Goal: Task Accomplishment & Management: Complete application form

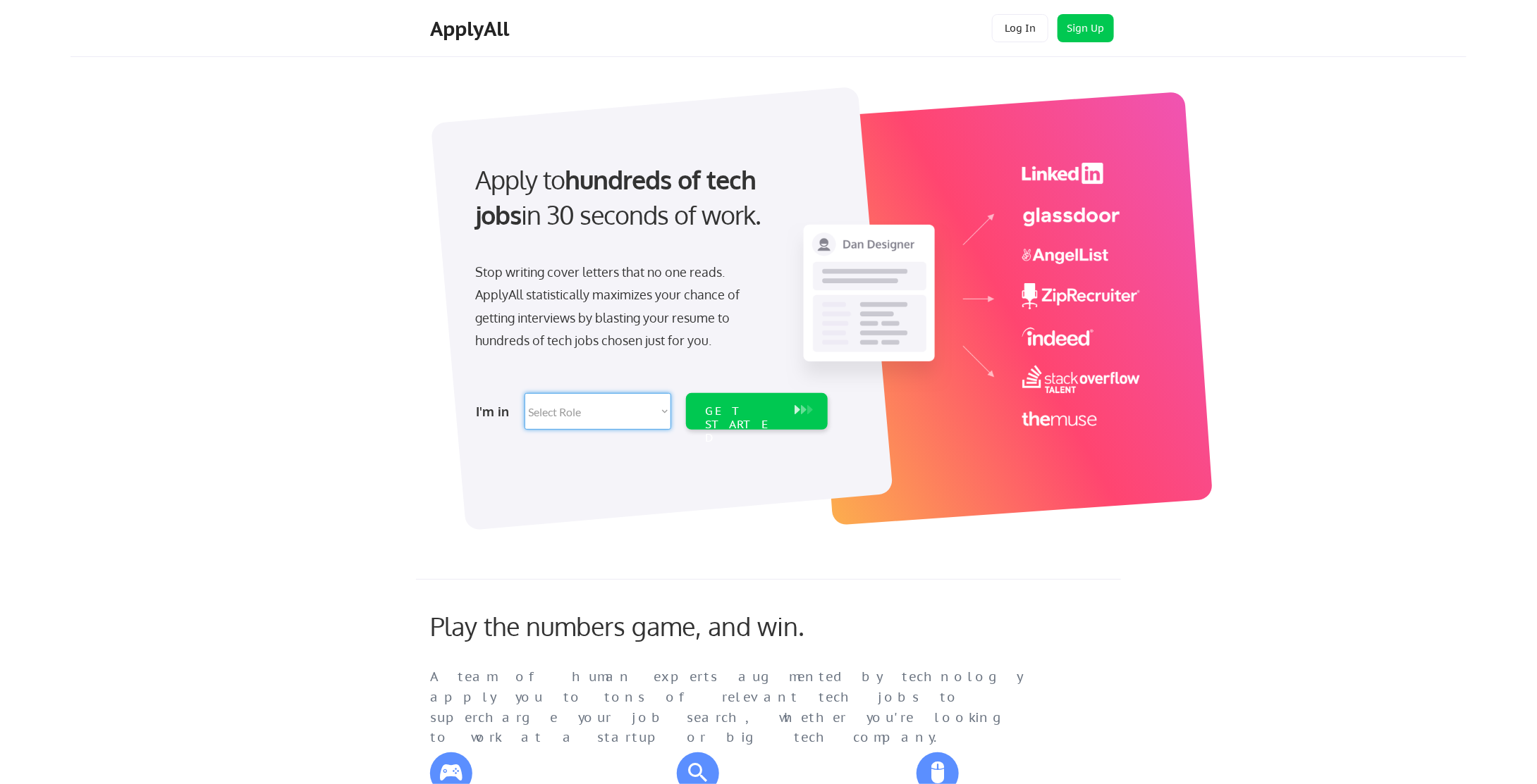
click at [575, 409] on select "Select Role Software Engineering Product Management Customer Success Sales UI/U…" at bounding box center [598, 411] width 146 height 37
select select ""hr_recruiting""
click at [525, 393] on select "Select Role Software Engineering Product Management Customer Success Sales UI/U…" at bounding box center [598, 411] width 146 height 37
select select ""hr_recruiting""
click at [737, 407] on div "GET STARTED" at bounding box center [744, 425] width 76 height 41
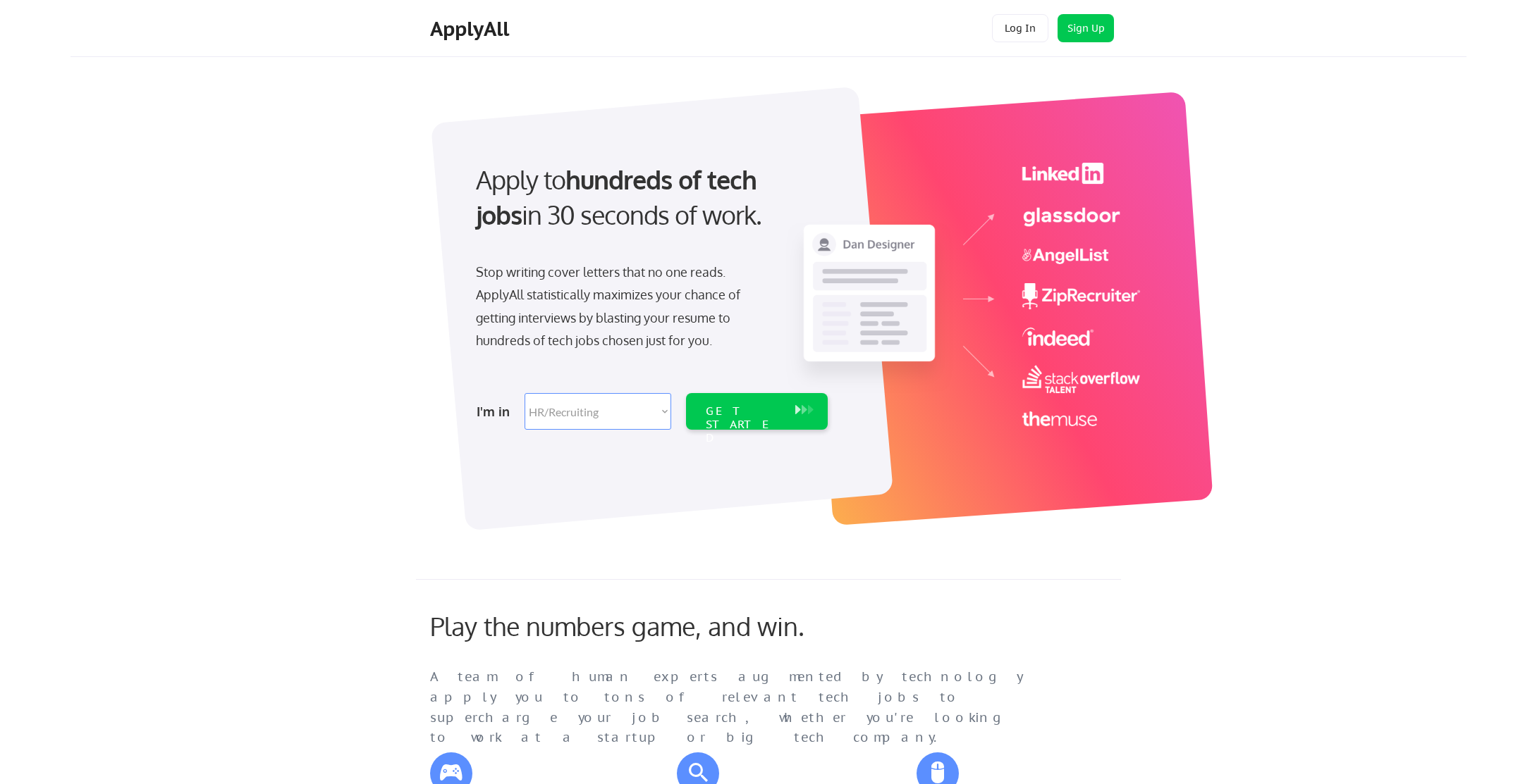
select select ""hr_recruiting""
click at [638, 432] on div "I'm in Select Role Software Engineering Product Management Customer Success Sal…" at bounding box center [650, 411] width 394 height 49
click at [636, 423] on select "Select Role Software Engineering Product Management Customer Success Sales UI/U…" at bounding box center [598, 411] width 146 height 37
click at [789, 475] on div at bounding box center [661, 309] width 462 height 444
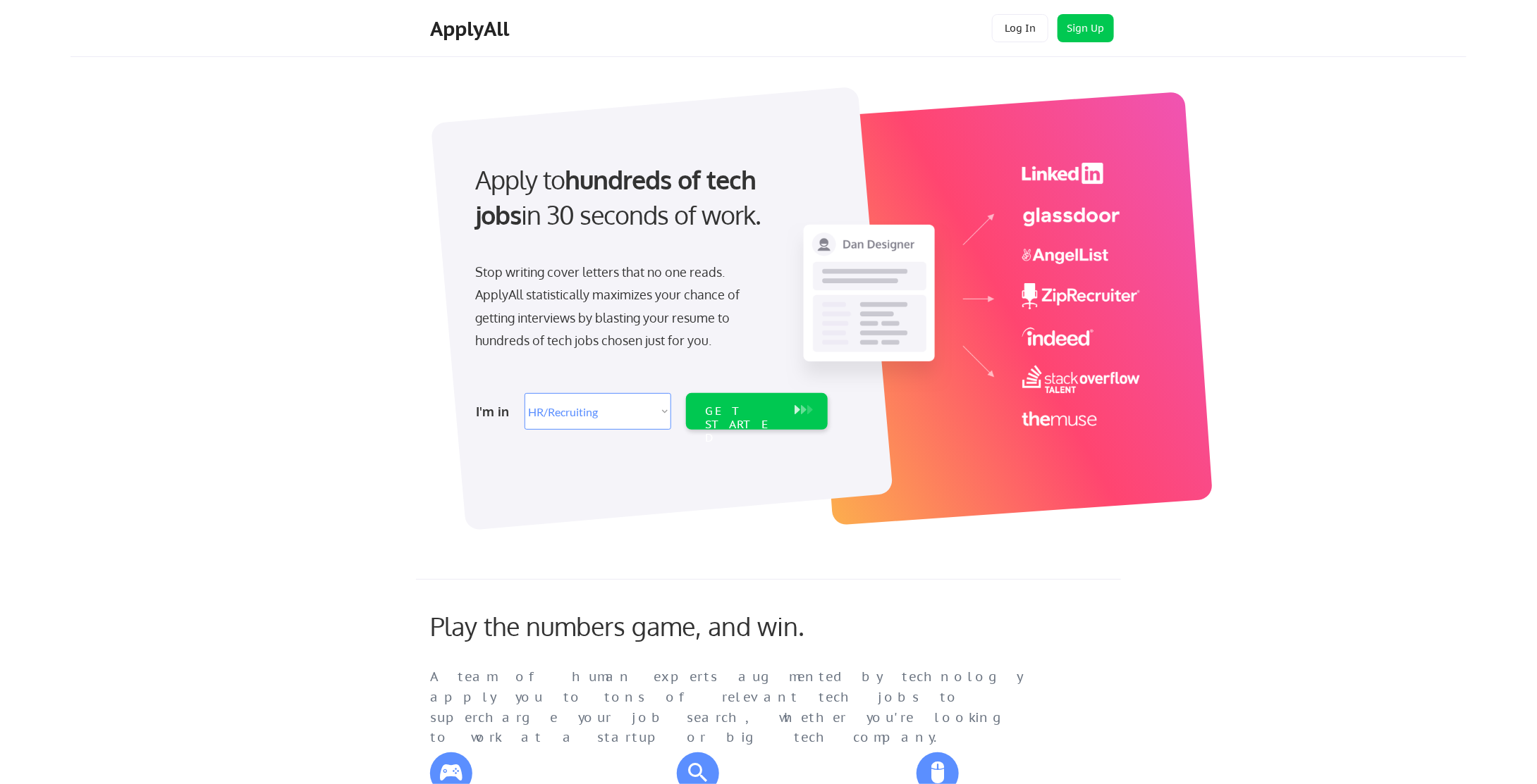
click at [621, 434] on div "I'm in Select Role Software Engineering Product Management Customer Success Sal…" at bounding box center [650, 411] width 394 height 49
click at [826, 423] on div "GET STARTED" at bounding box center [756, 411] width 141 height 37
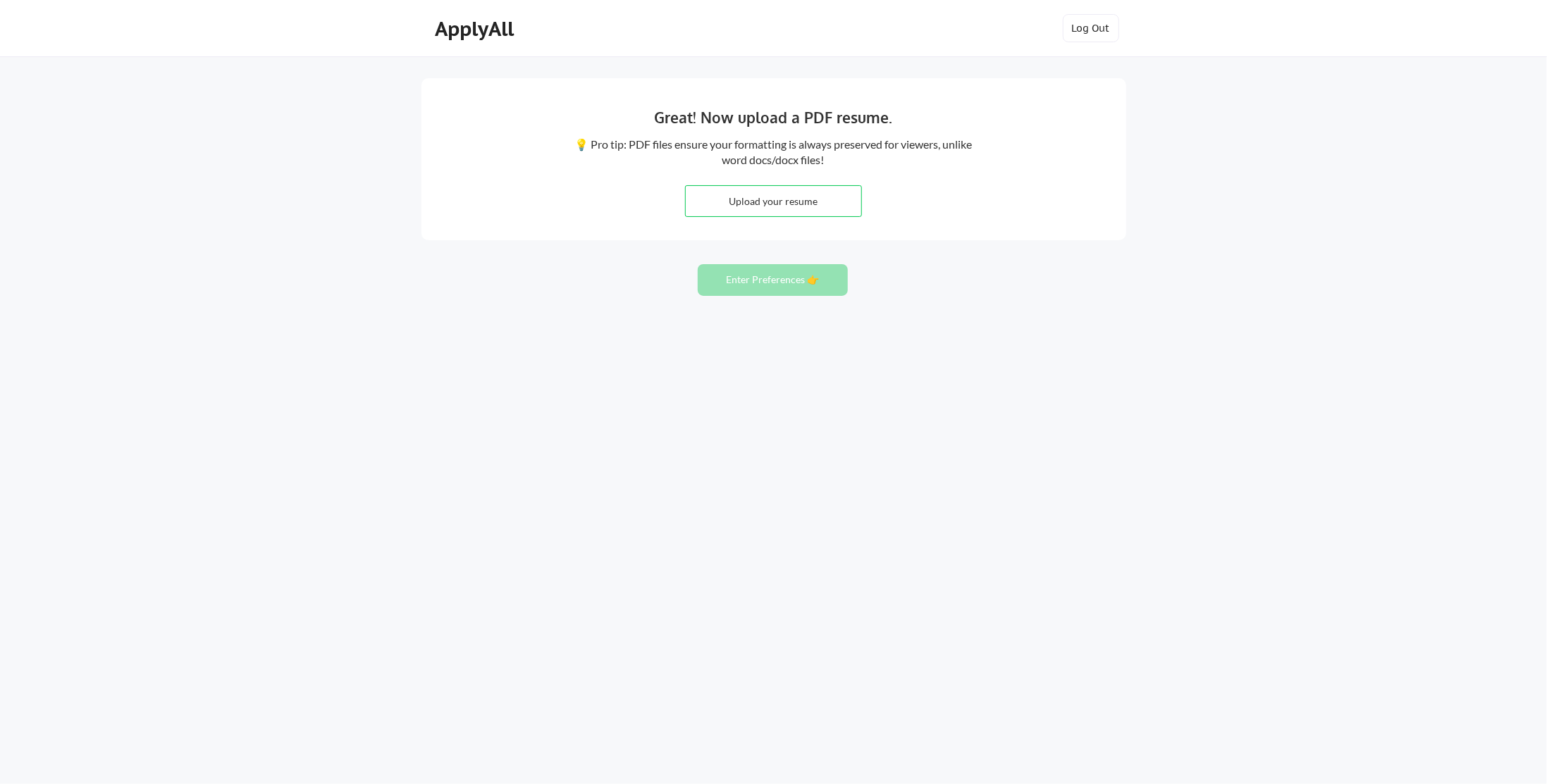
click at [779, 193] on input "file" at bounding box center [773, 200] width 175 height 30
type input "C:\fakepath\[PERSON_NAME] Resume.docx"
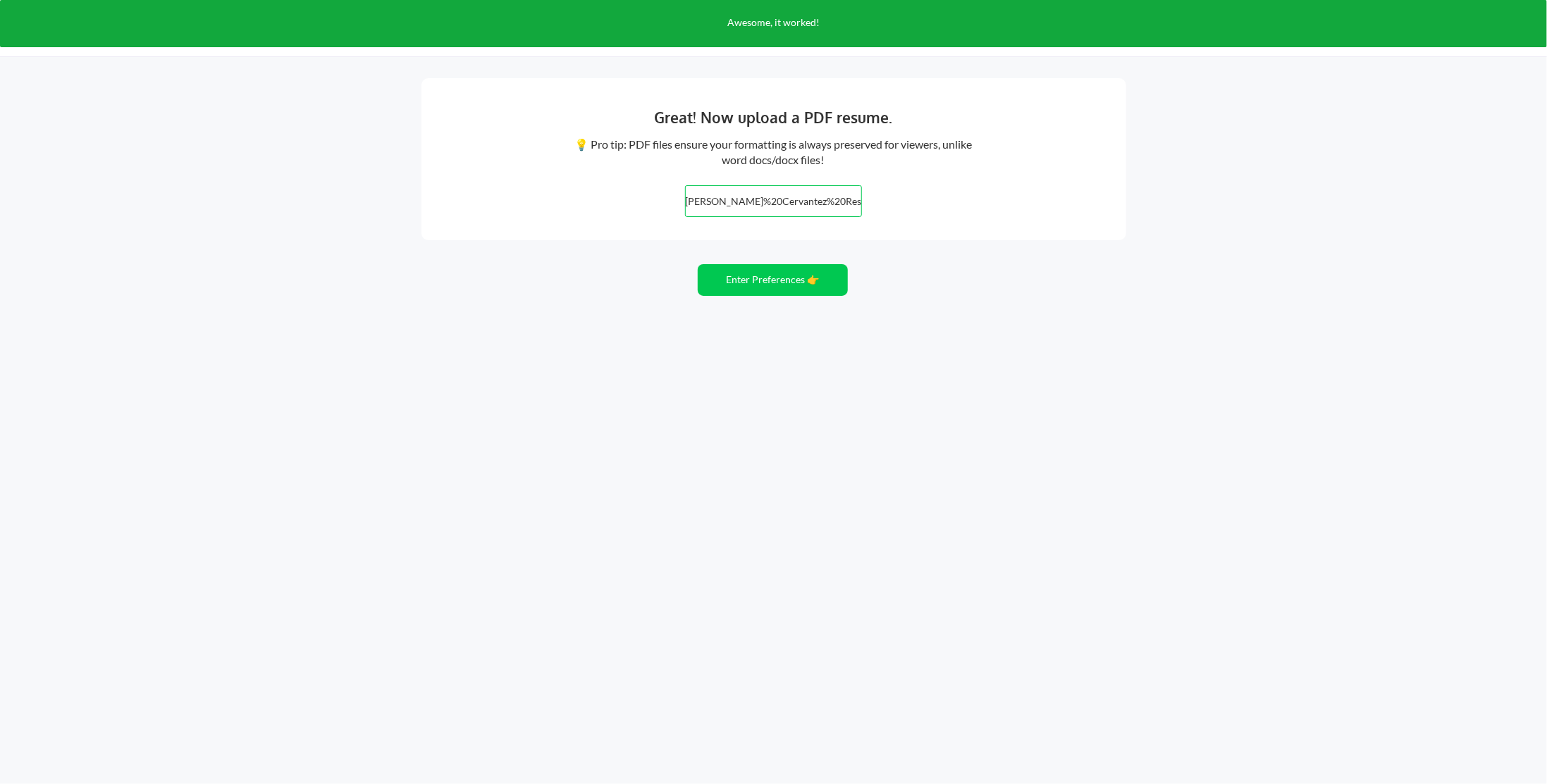
click at [758, 194] on input "file" at bounding box center [773, 200] width 175 height 30
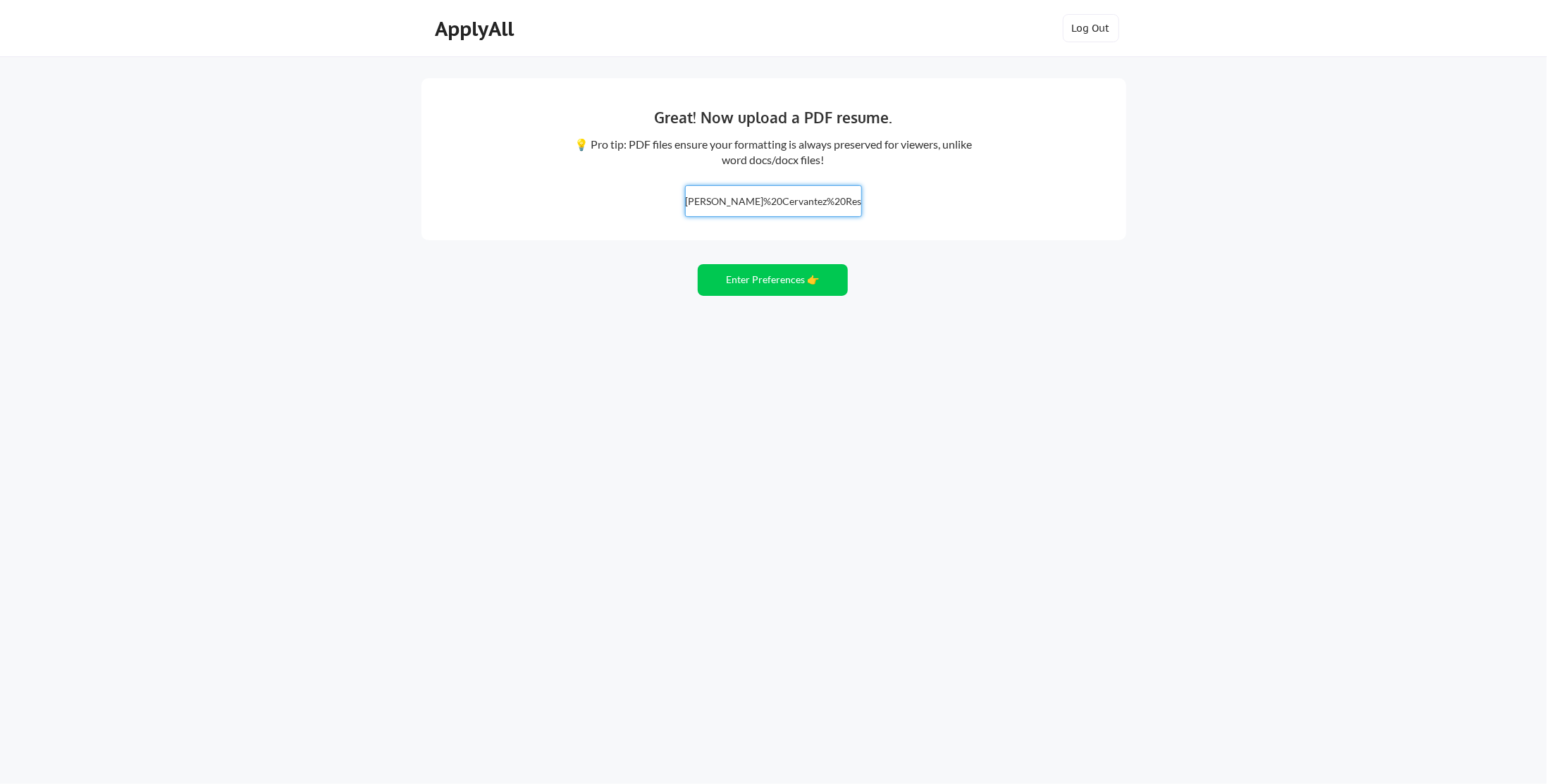
click at [786, 180] on div "Great! Now upload a PDF resume. 💡 Pro tip: PDF files ensure your formatting is …" at bounding box center [774, 159] width 705 height 162
click at [791, 198] on input "file" at bounding box center [773, 200] width 175 height 30
type input "C:\fakepath\Jarrod Cervantez Resume.pdf"
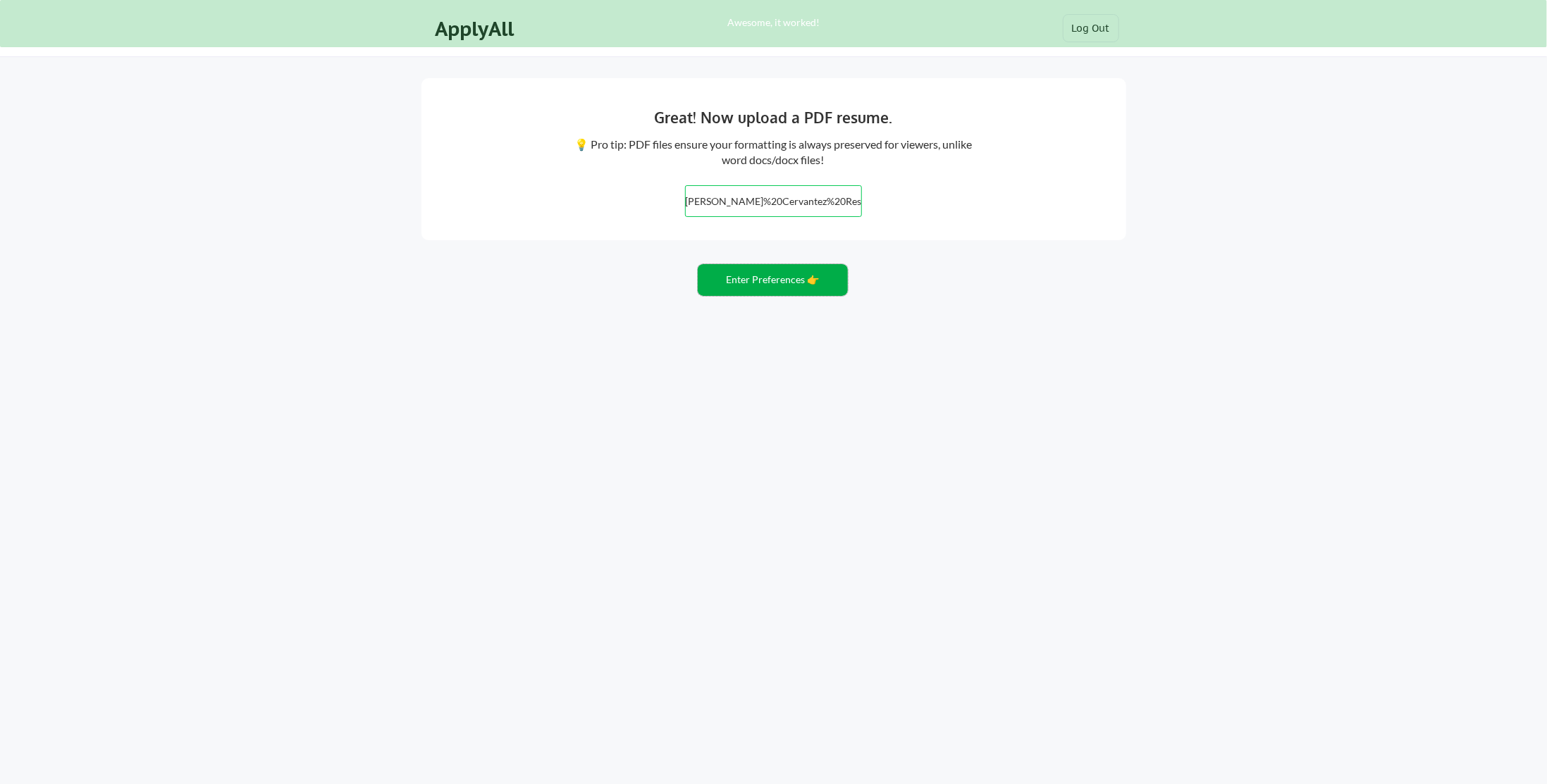
click at [752, 279] on button "Enter Preferences 👉" at bounding box center [773, 280] width 150 height 32
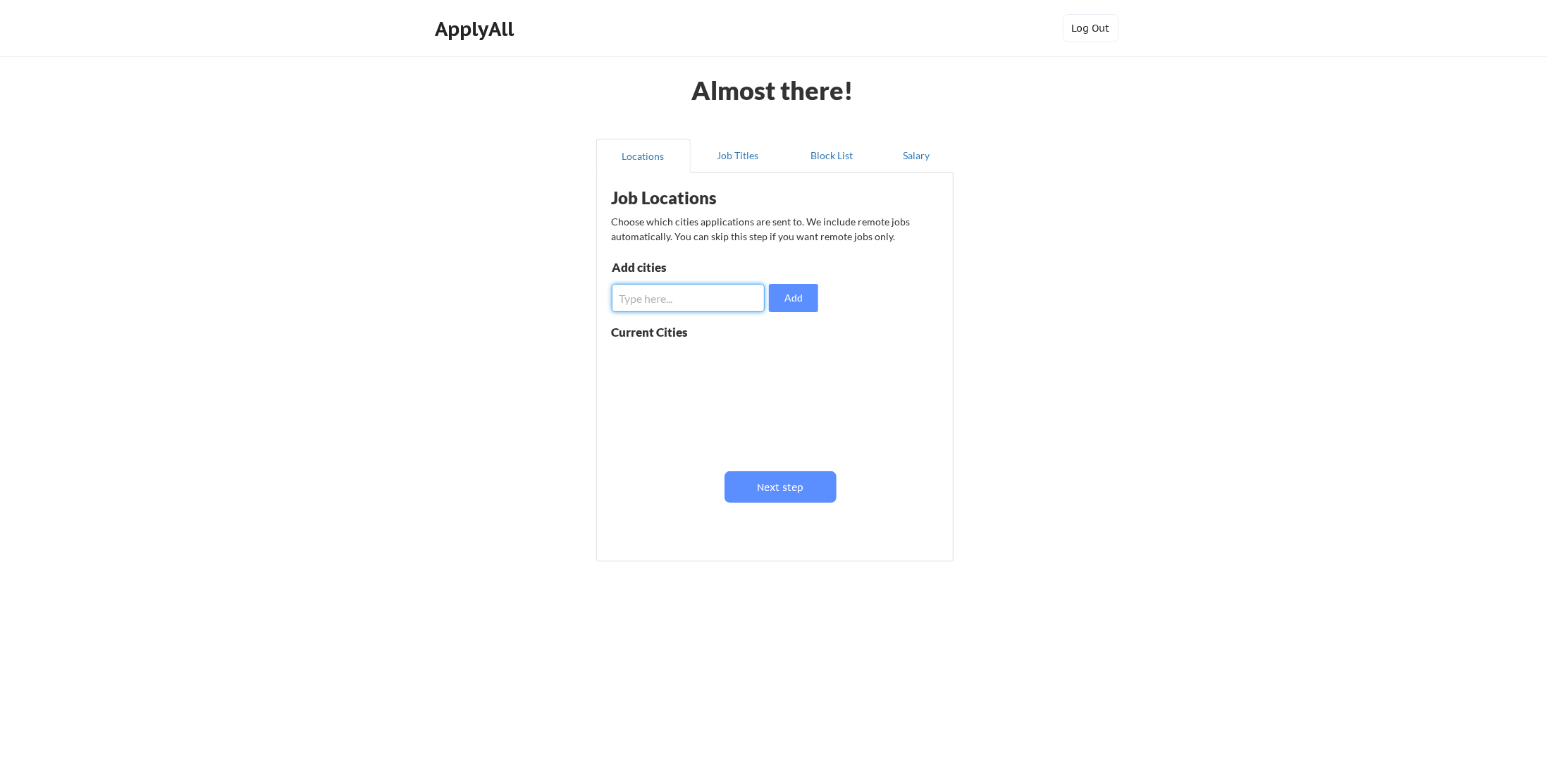
click at [704, 298] on input "input" at bounding box center [688, 297] width 154 height 28
type input "Fort Worth, TX"
click at [809, 299] on button "Add" at bounding box center [793, 297] width 49 height 28
click at [698, 304] on input "input" at bounding box center [688, 297] width 154 height 28
type input "Dallas, TX"
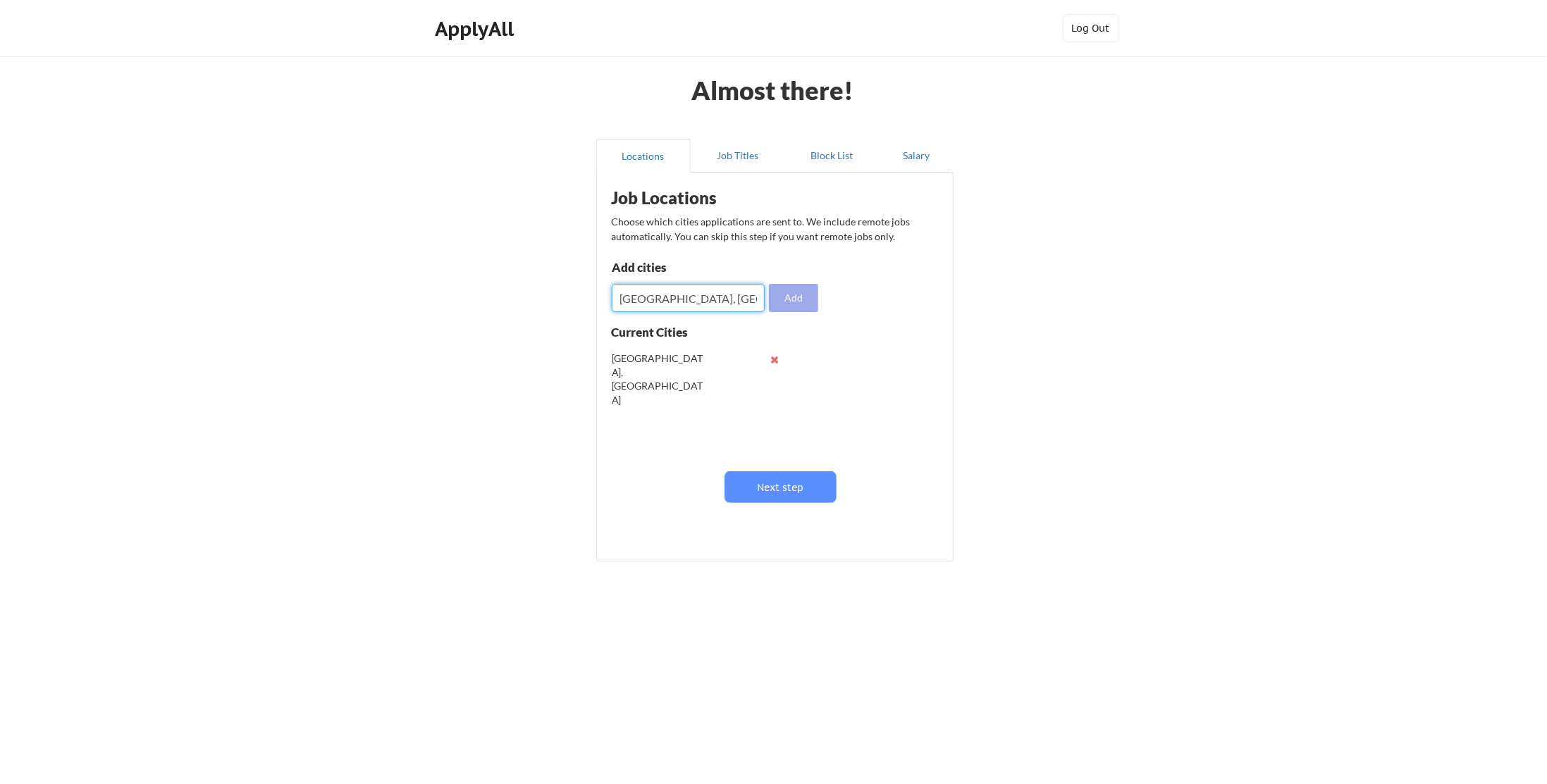
click at [801, 303] on button "Add" at bounding box center [793, 297] width 49 height 28
click at [680, 302] on input "input" at bounding box center [688, 297] width 154 height 28
type input "D"
click at [773, 390] on button at bounding box center [774, 387] width 11 height 11
click at [778, 492] on button "Next step" at bounding box center [780, 487] width 112 height 32
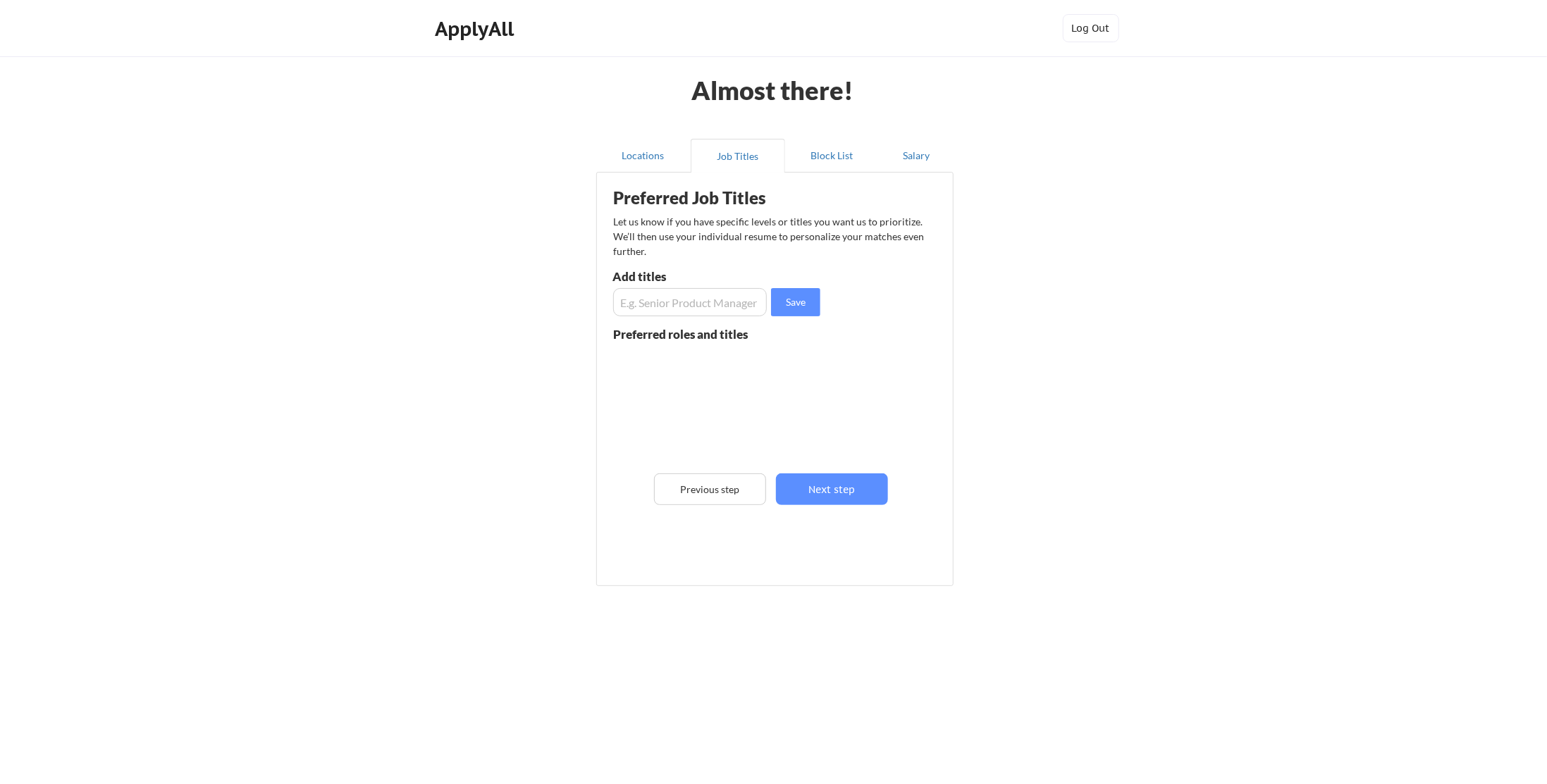
drag, startPoint x: 743, startPoint y: 391, endPoint x: 761, endPoint y: 405, distance: 22.8
click at [744, 391] on div at bounding box center [713, 403] width 199 height 111
click at [837, 483] on button "Next step" at bounding box center [832, 489] width 112 height 32
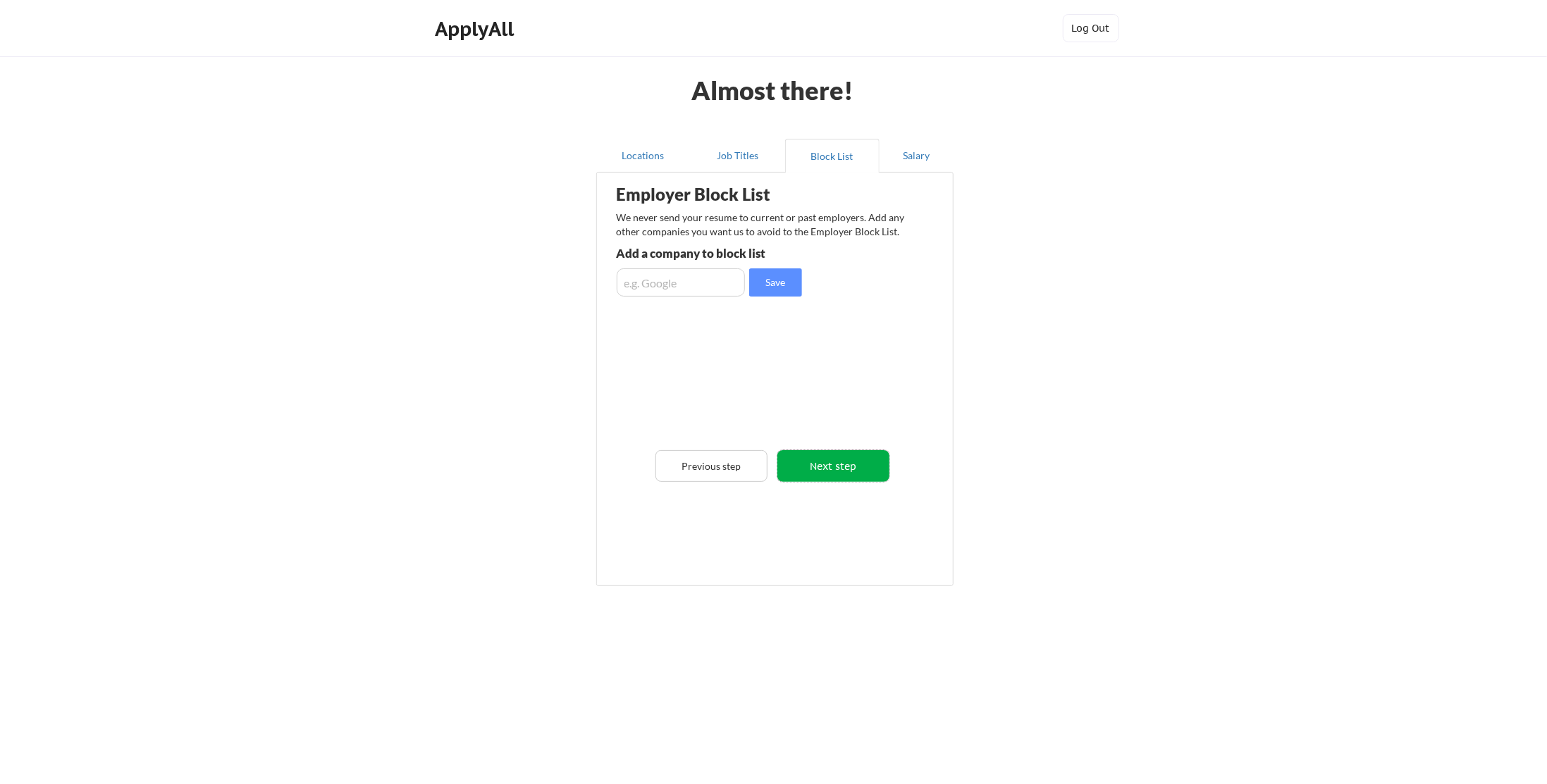
click at [845, 450] on button "Next step" at bounding box center [834, 466] width 112 height 32
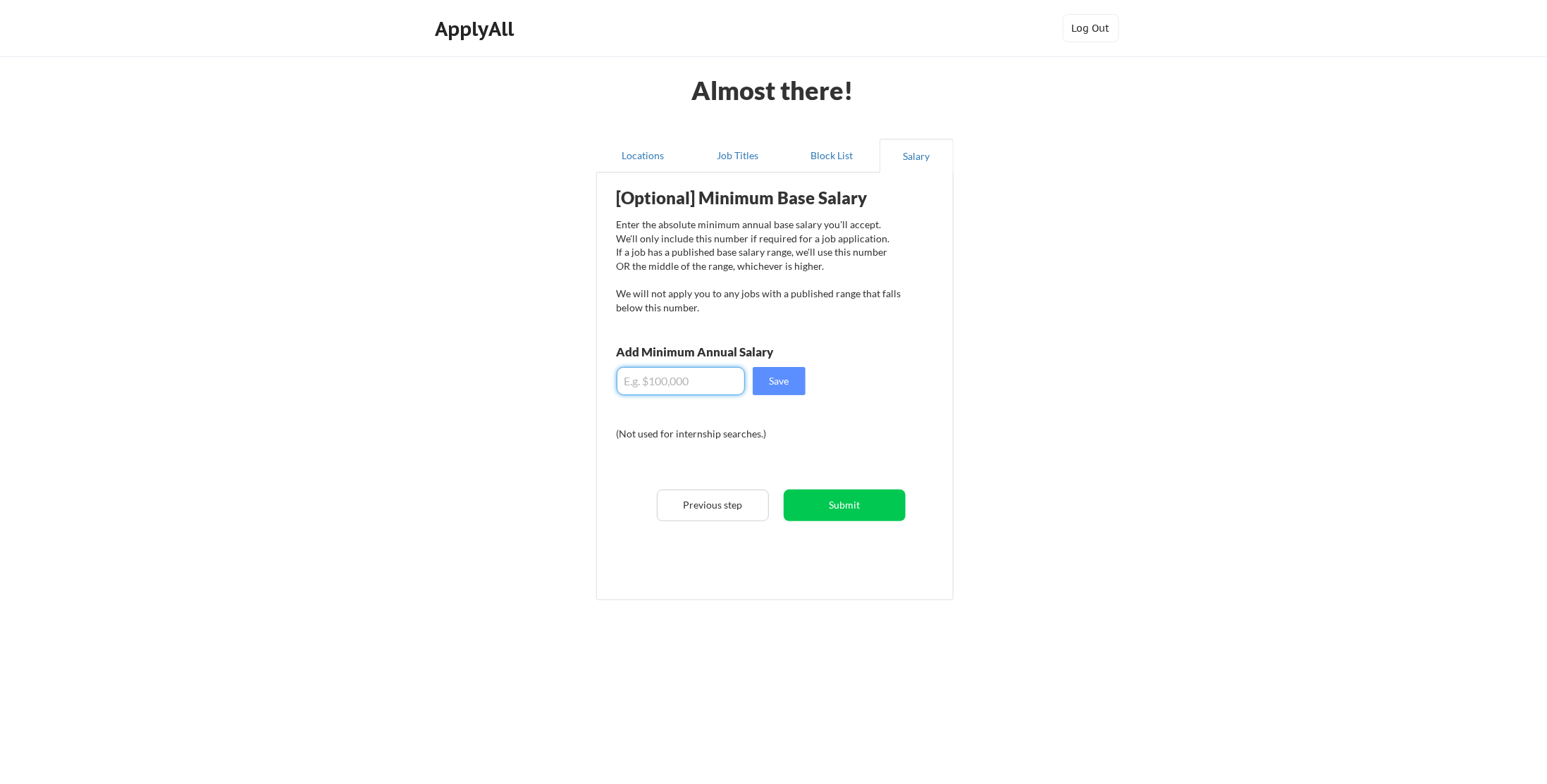
click at [662, 381] on input "input" at bounding box center [681, 380] width 128 height 28
type input "$70,000"
click at [778, 394] on button "Save" at bounding box center [778, 380] width 53 height 28
click at [834, 504] on button "Submit" at bounding box center [844, 505] width 122 height 32
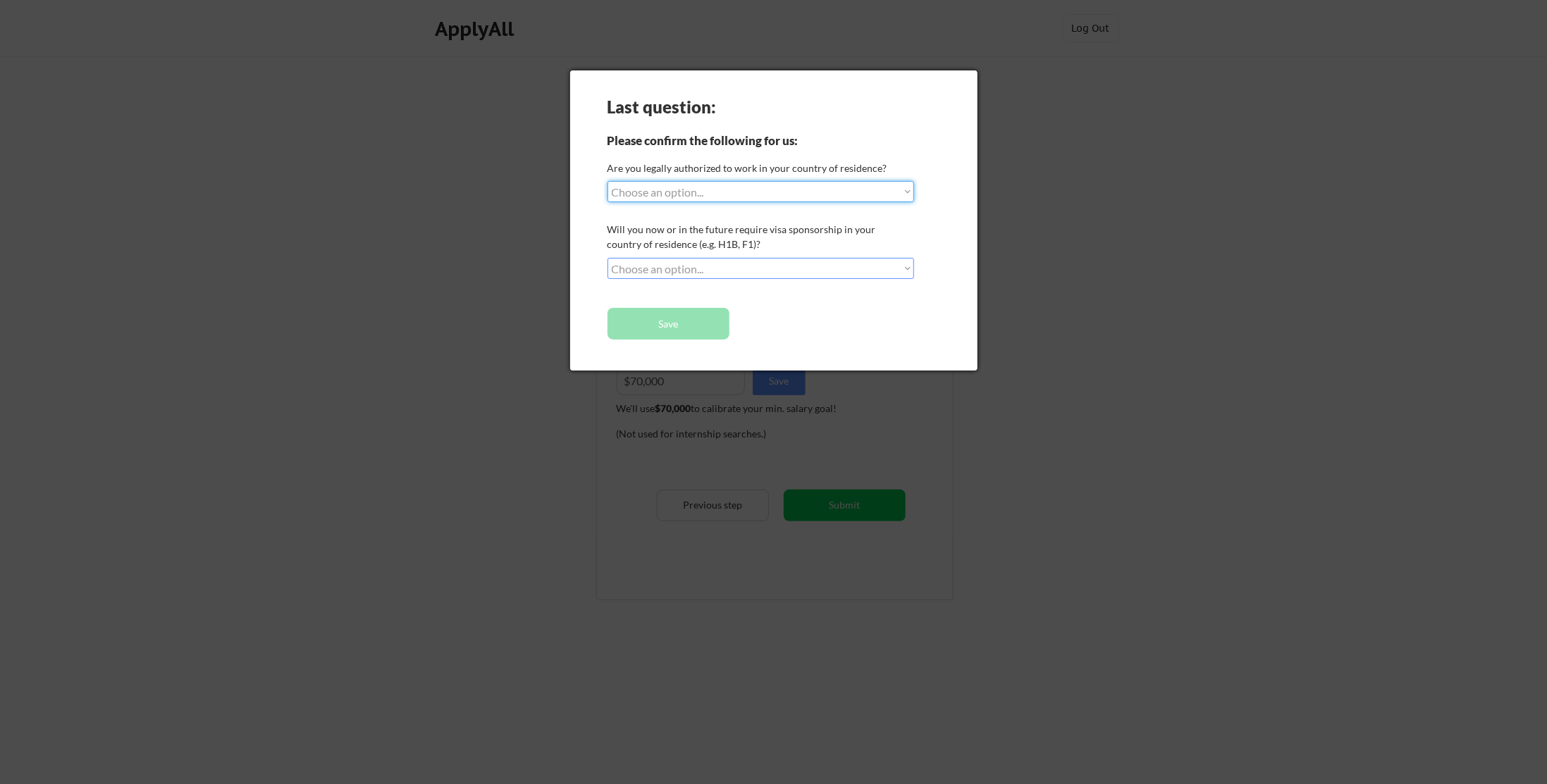
click at [719, 191] on select "Choose an option... Yes, I am a US Citizen Yes, I am a Canadian Citizen Yes, I …" at bounding box center [760, 192] width 307 height 21
select select ""yes__i_am_a_us_citizen""
click at [607, 181] on select "Choose an option... Yes, I am a US Citizen Yes, I am a Canadian Citizen Yes, I …" at bounding box center [760, 192] width 307 height 21
click at [705, 263] on select "Choose an option... No, I will not need sponsorship Yes, I will need sponsorship" at bounding box center [760, 268] width 307 height 21
select select ""no__i_will_not_need_sponsorship""
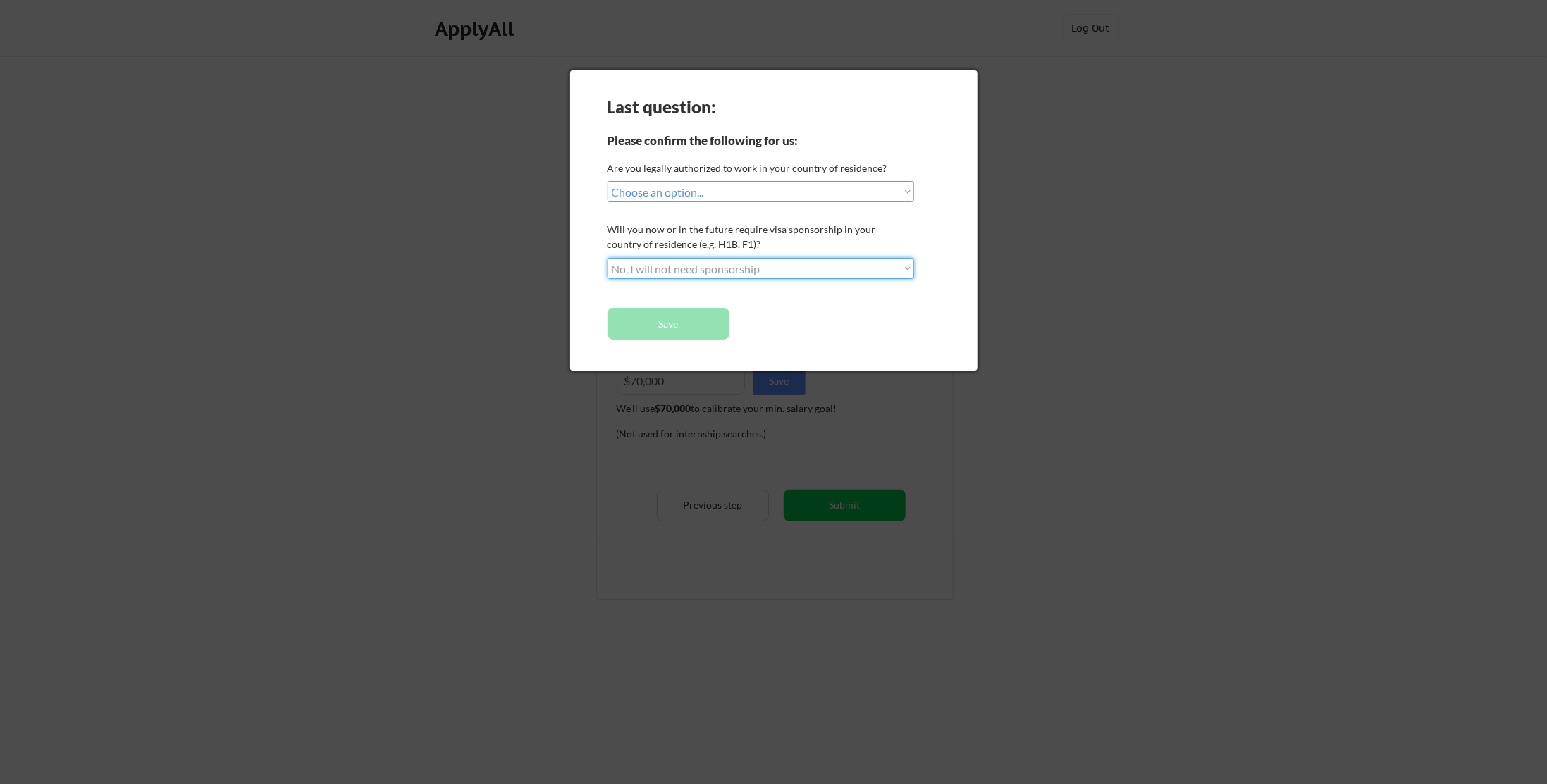
click at [607, 257] on select "Choose an option... No, I will not need sponsorship Yes, I will need sponsorship" at bounding box center [760, 268] width 307 height 21
click at [703, 338] on button "Save" at bounding box center [668, 323] width 122 height 32
click at [699, 319] on button "Save" at bounding box center [668, 323] width 122 height 32
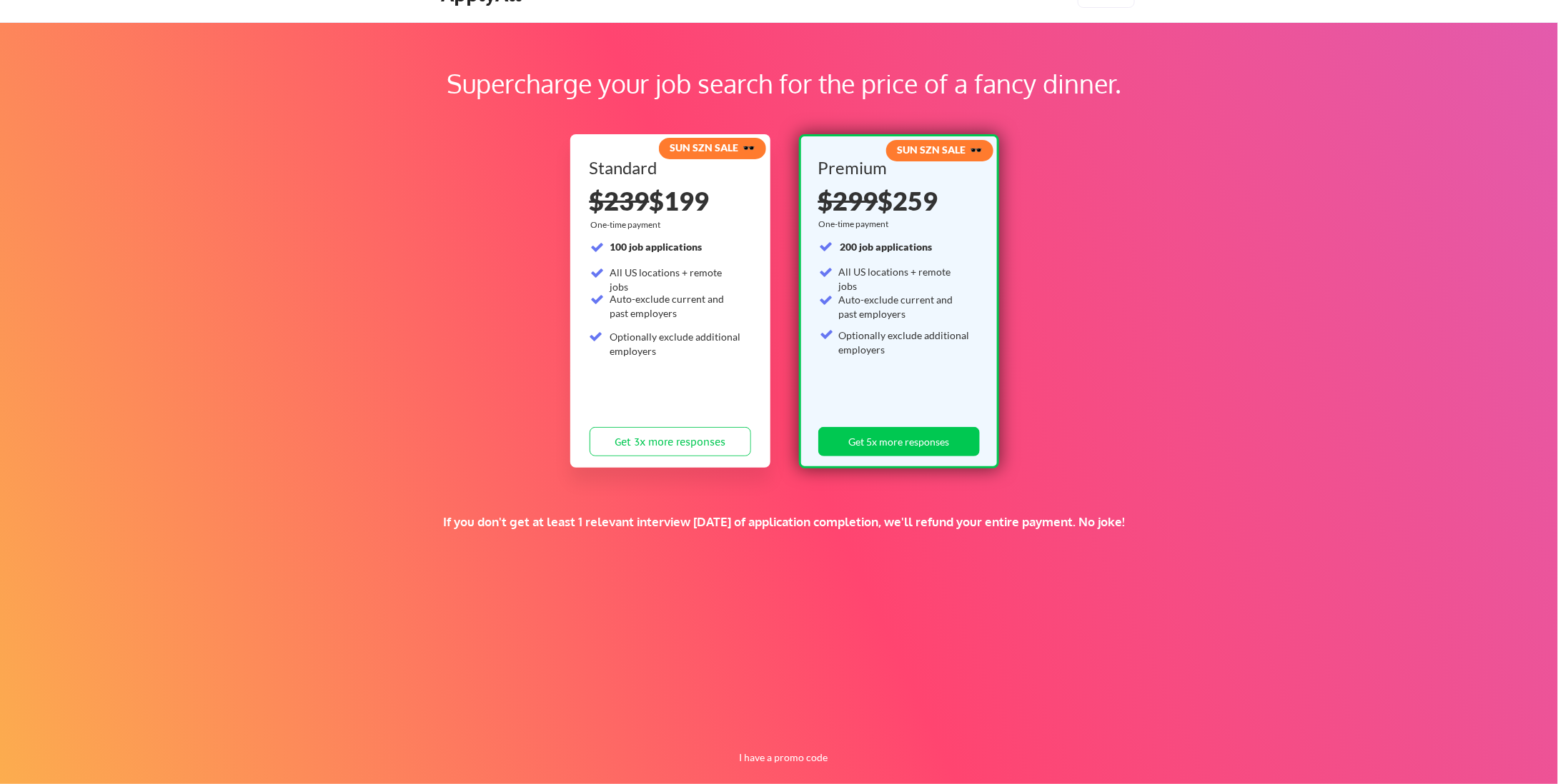
scroll to position [53, 0]
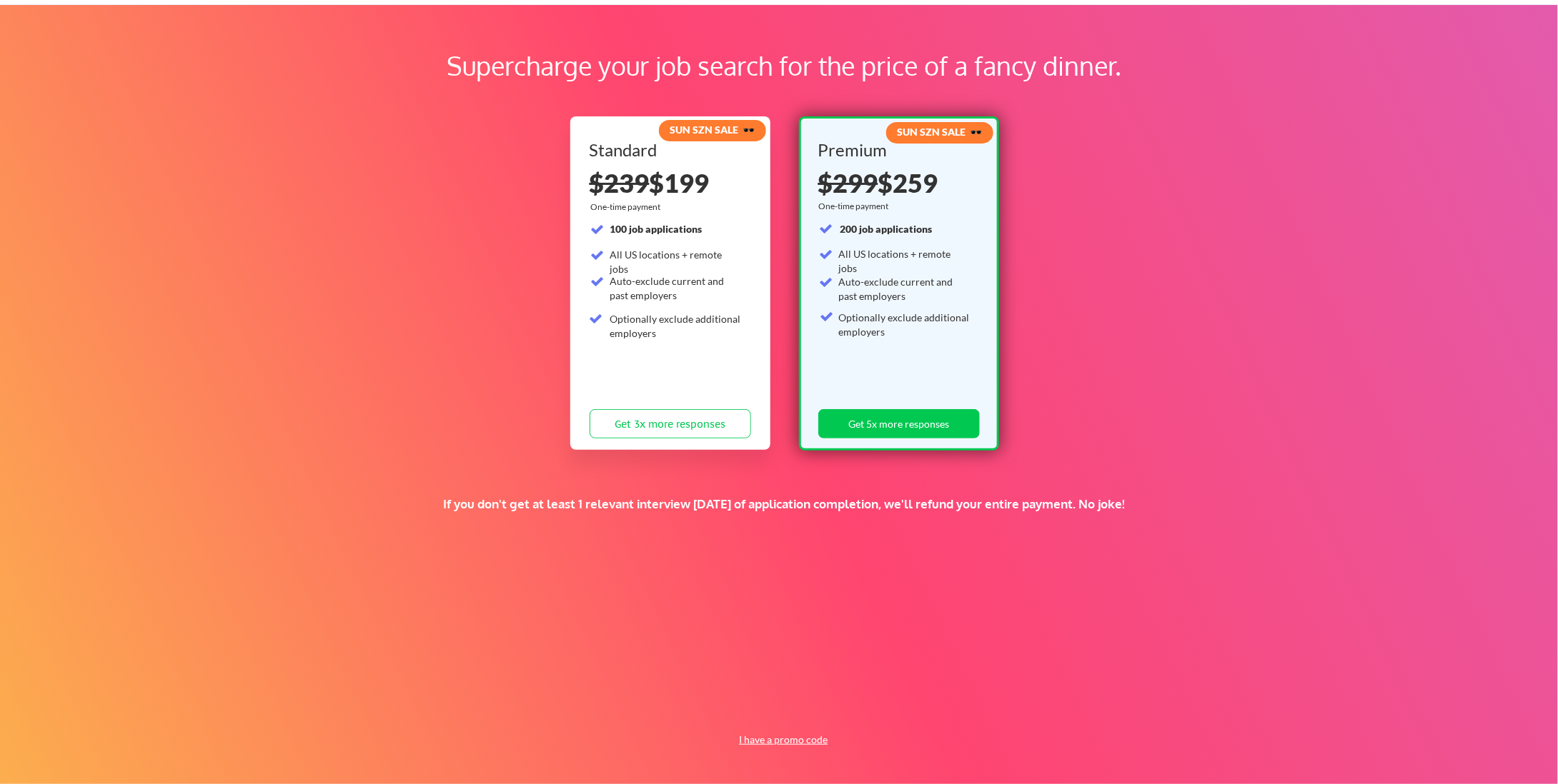
click at [789, 747] on button "I have a promo code" at bounding box center [783, 739] width 105 height 17
drag, startPoint x: 661, startPoint y: 648, endPoint x: 724, endPoint y: 714, distance: 91.2
click at [661, 649] on div "Supercharge your job search for the price of a fancy dinner. SUN SZN SALE 🕶️ St…" at bounding box center [784, 394] width 1569 height 781
click at [734, 723] on div "Supercharge your job search for the price of a fancy dinner. SUN SZN SALE 🕶️ St…" at bounding box center [784, 394] width 1569 height 781
click at [733, 720] on div "Supercharge your job search for the price of a fancy dinner. SUN SZN SALE 🕶️ St…" at bounding box center [784, 394] width 1569 height 781
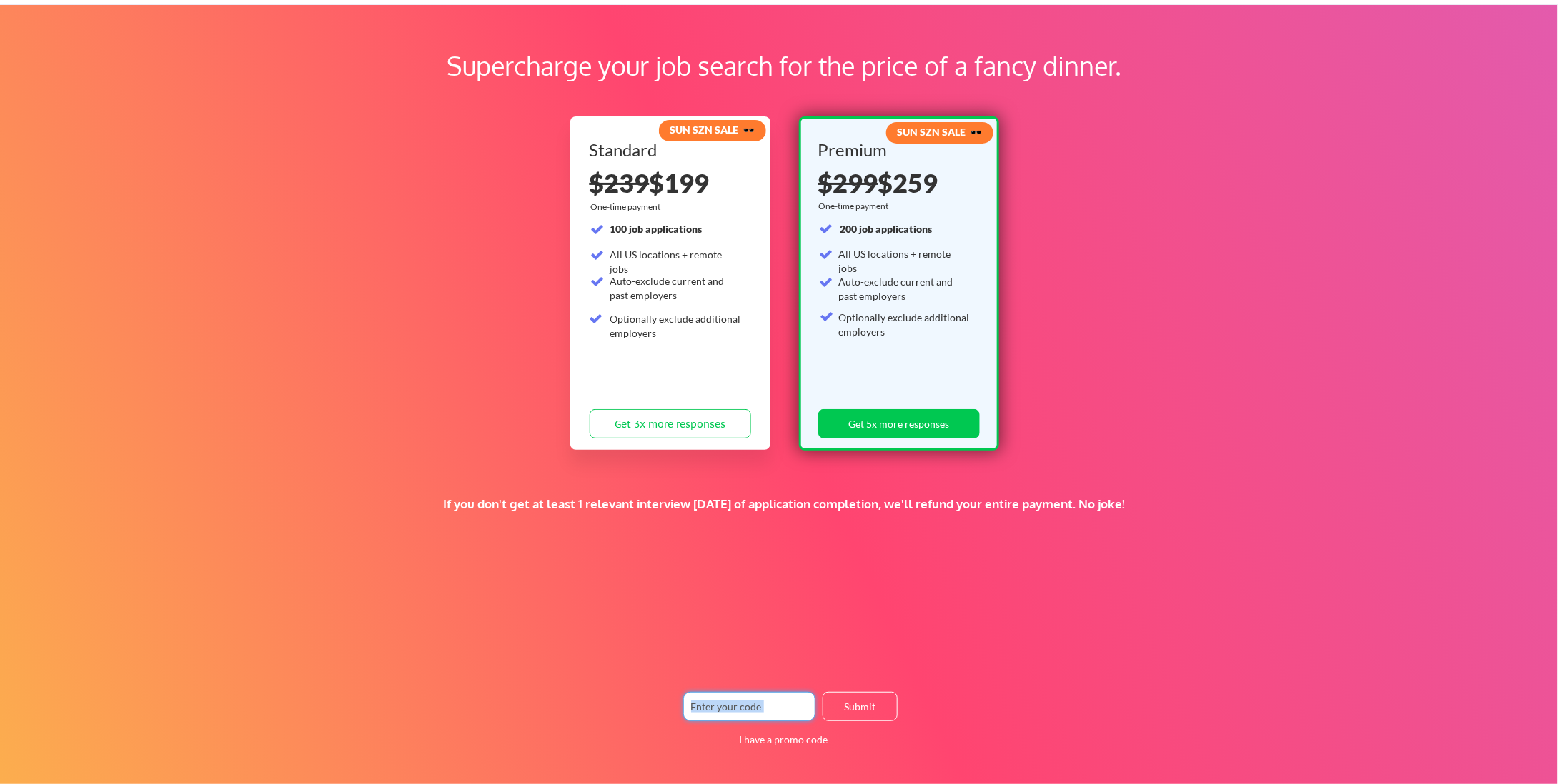
click at [731, 710] on input "input" at bounding box center [749, 706] width 133 height 29
type input "TIMEISMONEY"
click at [873, 700] on button "Submit" at bounding box center [860, 706] width 75 height 29
click at [718, 435] on button "Get 3x more responses" at bounding box center [670, 424] width 161 height 29
